Goal: Task Accomplishment & Management: Use online tool/utility

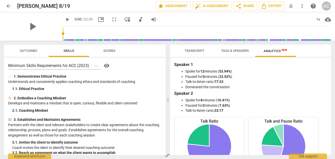
click at [311, 5] on span "help" at bounding box center [313, 6] width 6 height 6
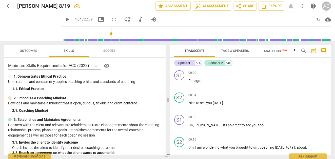
scroll to position [334, 0]
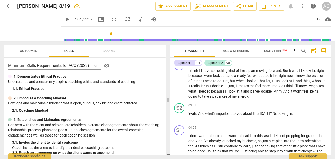
click at [8, 6] on span "arrow_back" at bounding box center [9, 6] width 6 height 6
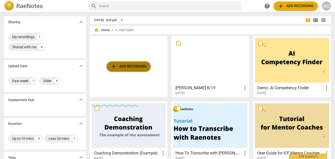
click at [132, 66] on span "add Add recording" at bounding box center [129, 66] width 36 height 6
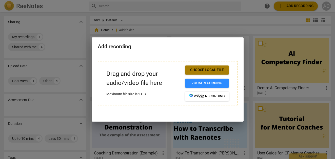
click at [196, 69] on span "Choose local file" at bounding box center [207, 70] width 36 height 5
